Goal: Task Accomplishment & Management: Complete application form

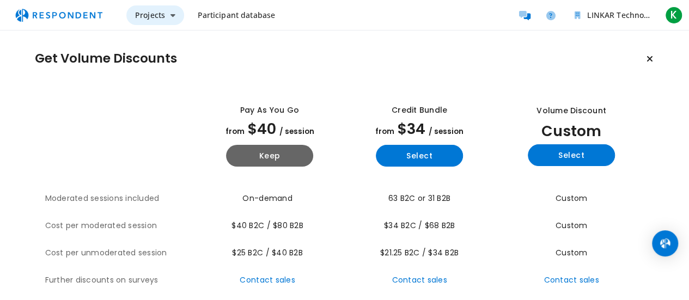
click at [171, 19] on icon "Main navigation" at bounding box center [173, 15] width 5 height 8
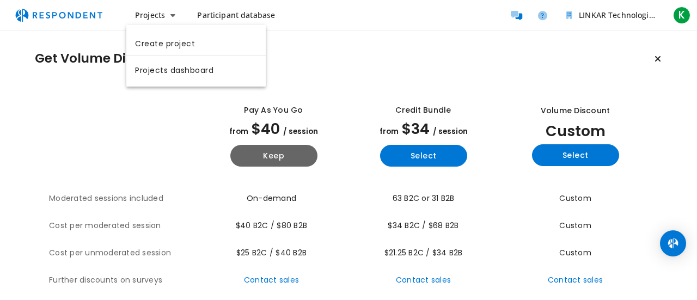
click at [305, 41] on md-backdrop at bounding box center [348, 150] width 697 height 300
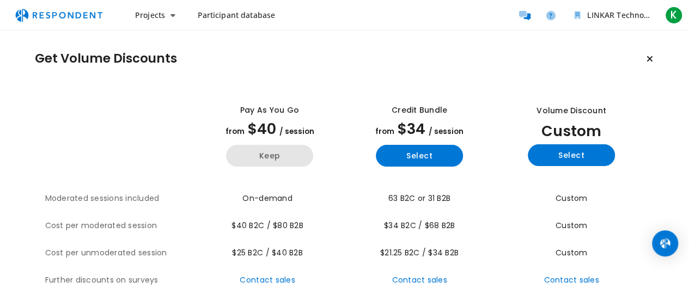
click at [260, 156] on button "Keep" at bounding box center [269, 156] width 87 height 22
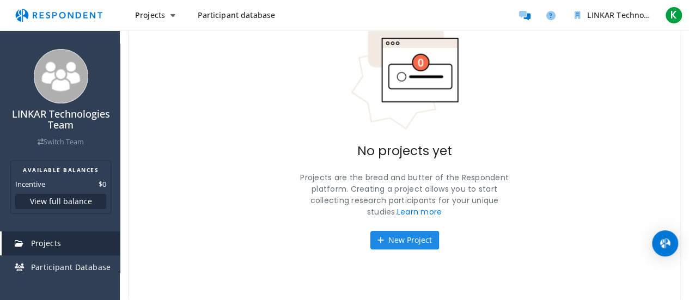
click at [392, 231] on button "New Project" at bounding box center [404, 240] width 69 height 19
click at [387, 234] on button "New Project" at bounding box center [404, 240] width 69 height 19
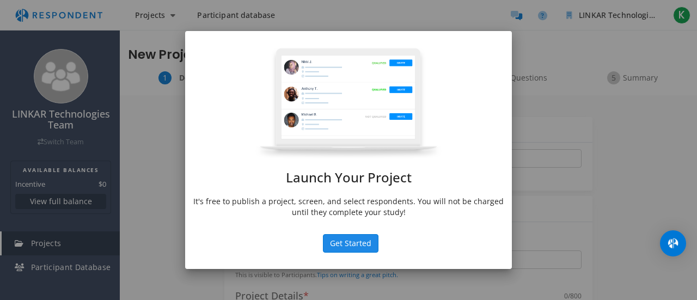
click at [341, 245] on button "Get Started" at bounding box center [351, 243] width 56 height 19
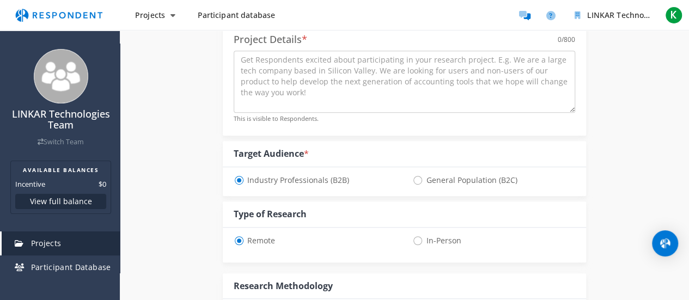
scroll to position [272, 0]
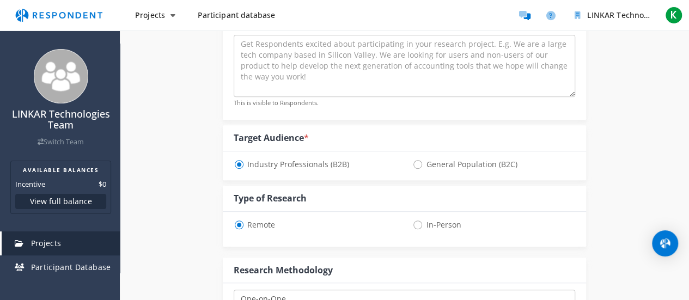
click at [418, 160] on span "General Population (B2C)" at bounding box center [464, 164] width 105 height 13
click at [418, 160] on input "General Population (B2C)" at bounding box center [415, 163] width 7 height 7
radio input "true"
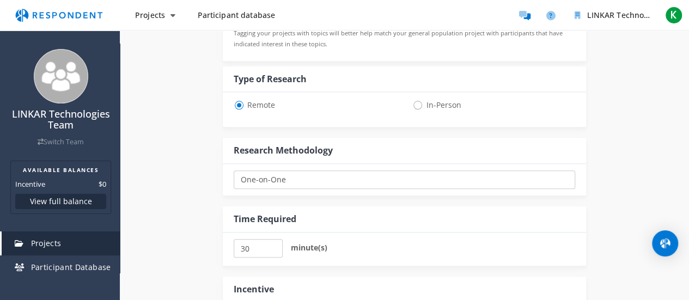
scroll to position [545, 0]
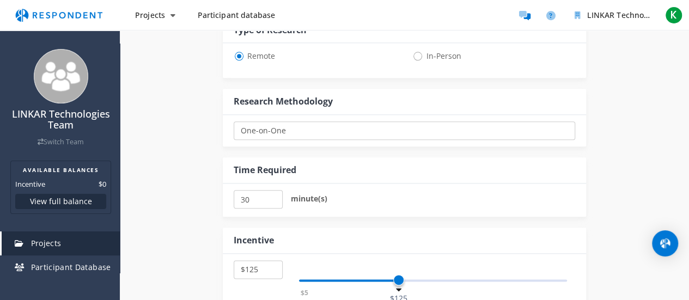
click at [386, 143] on div "One-on-One Focus Group Unmoderated Study Survey Diary Study Show participants' …" at bounding box center [404, 131] width 363 height 32
click at [386, 133] on select "One-on-One Focus Group Unmoderated Study Survey Diary Study" at bounding box center [405, 130] width 342 height 19
click at [613, 94] on div "Internal Project Name * This is visible only to your organization. Respondent P…" at bounding box center [404, 4] width 569 height 907
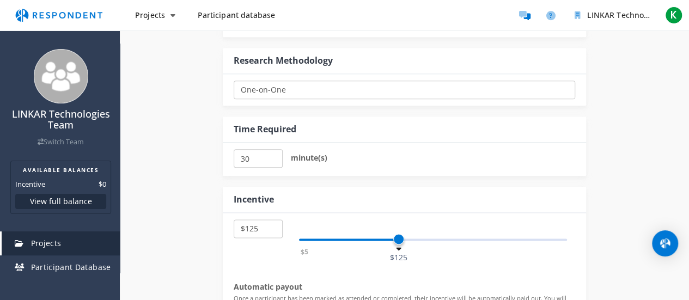
scroll to position [654, 0]
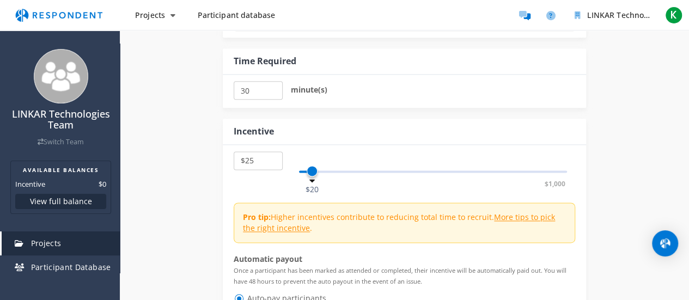
select select "number:30"
drag, startPoint x: 400, startPoint y: 169, endPoint x: 316, endPoint y: 180, distance: 85.1
click at [316, 176] on span at bounding box center [317, 171] width 11 height 11
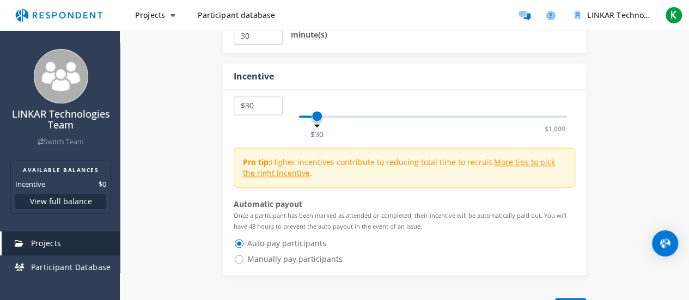
scroll to position [763, 0]
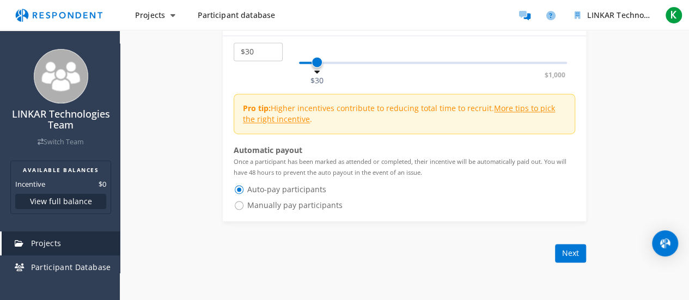
click at [251, 204] on span "Manually pay participants" at bounding box center [288, 205] width 109 height 13
click at [241, 204] on input "Manually pay participants" at bounding box center [237, 204] width 7 height 7
radio input "true"
click at [243, 190] on span "Auto-pay participants" at bounding box center [280, 189] width 93 height 13
click at [241, 190] on input "Auto-pay participants" at bounding box center [237, 188] width 7 height 7
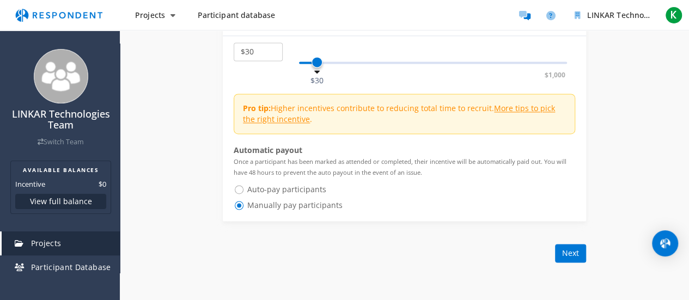
radio input "true"
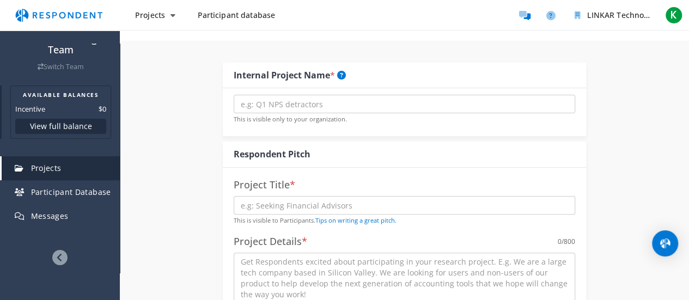
scroll to position [89, 0]
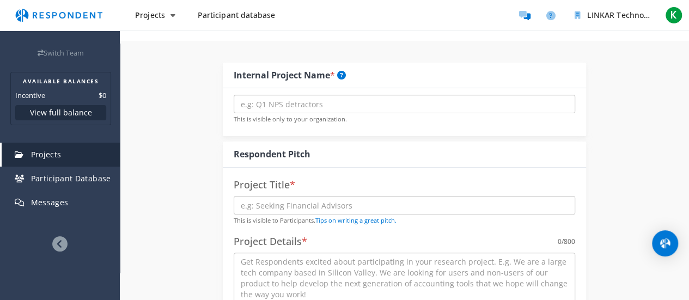
click at [367, 103] on input "text" at bounding box center [405, 104] width 342 height 19
type input "LINKAR App"
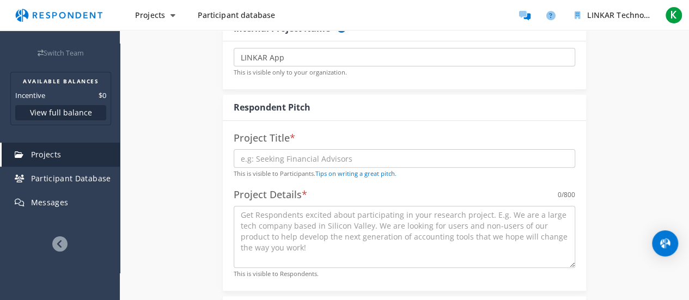
scroll to position [163, 0]
